Goal: Use online tool/utility: Utilize a website feature to perform a specific function

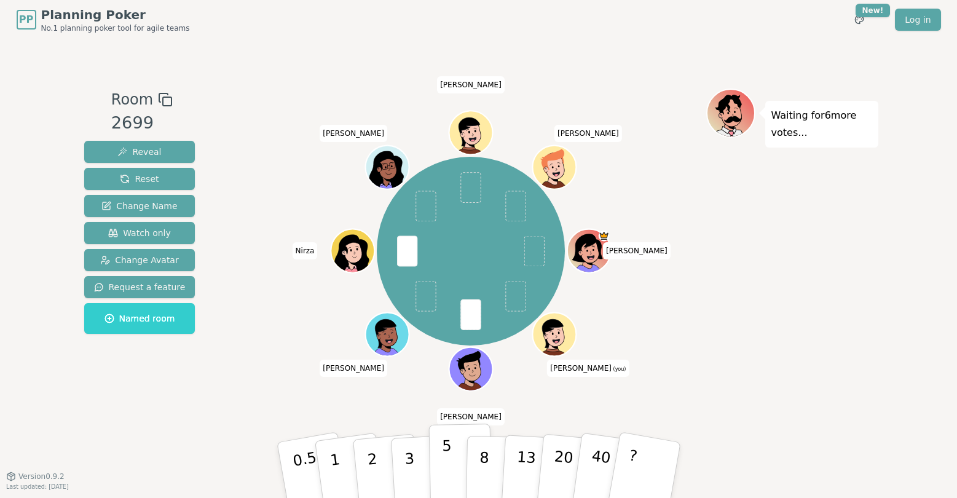
click at [455, 462] on button "5" at bounding box center [459, 469] width 63 height 93
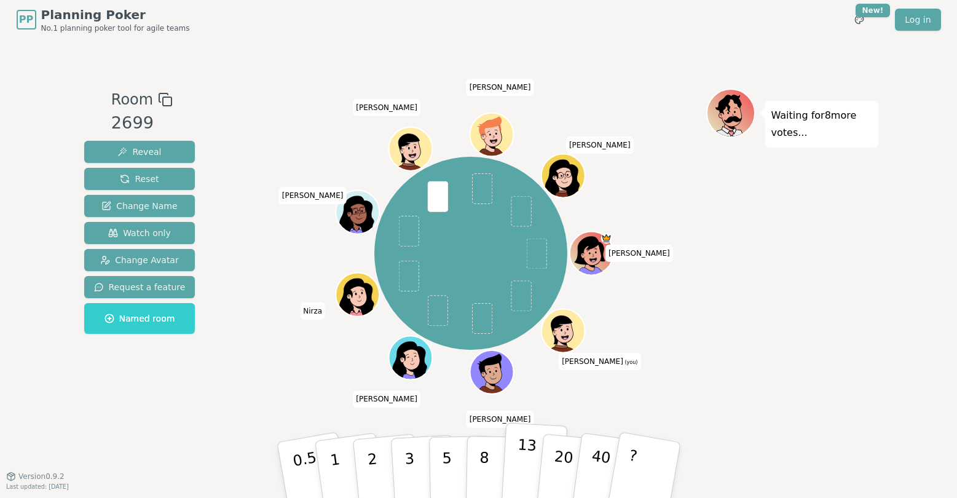
click at [516, 467] on p "13" at bounding box center [525, 470] width 23 height 68
click at [443, 457] on p "5" at bounding box center [446, 470] width 10 height 66
click at [409, 461] on p "3" at bounding box center [410, 471] width 14 height 67
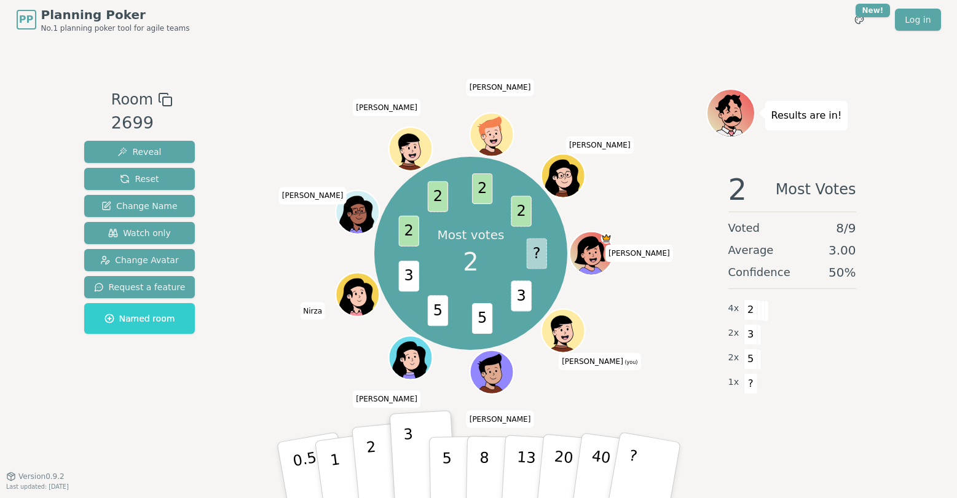
click at [376, 481] on p "2" at bounding box center [373, 471] width 16 height 67
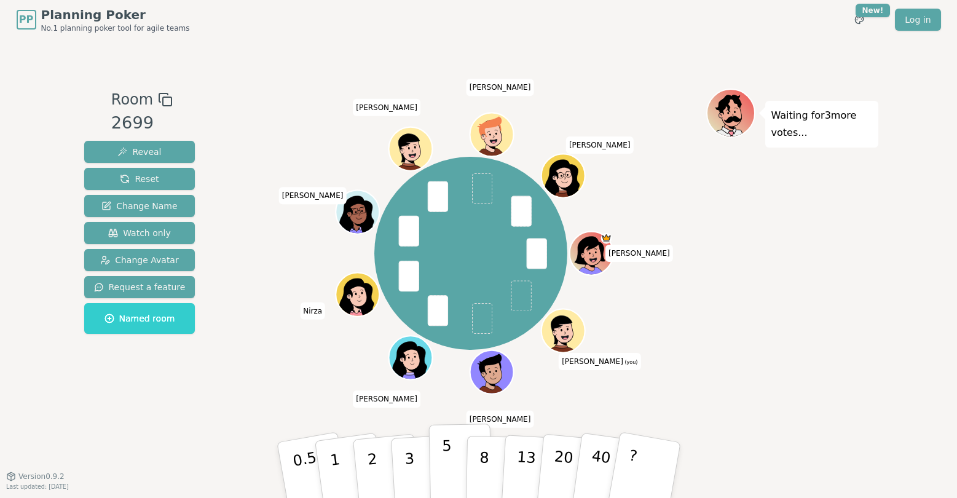
click at [455, 489] on button "5" at bounding box center [459, 469] width 63 height 93
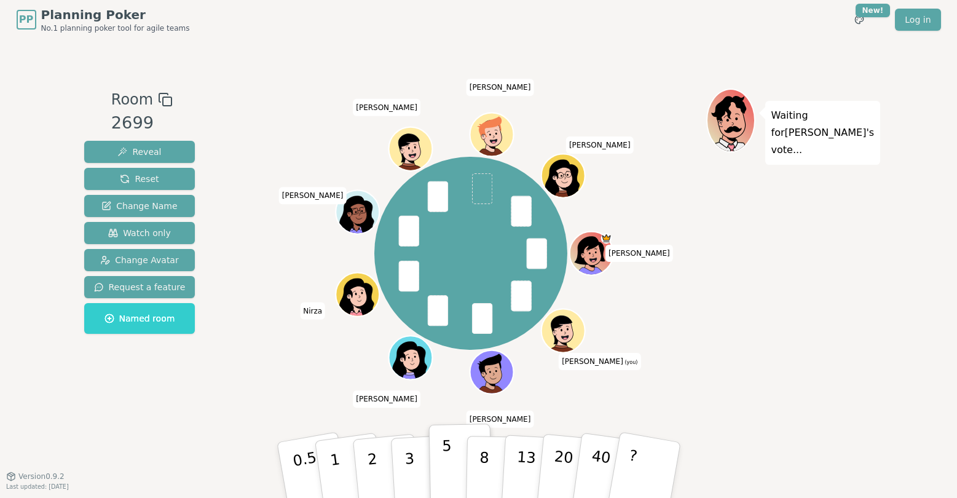
click at [454, 464] on button "5" at bounding box center [459, 469] width 63 height 93
click at [451, 472] on button "5" at bounding box center [459, 469] width 63 height 93
